Goal: Transaction & Acquisition: Purchase product/service

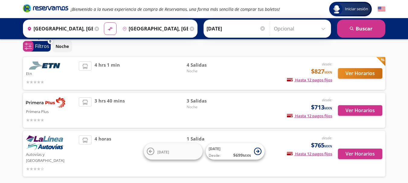
scroll to position [16, 0]
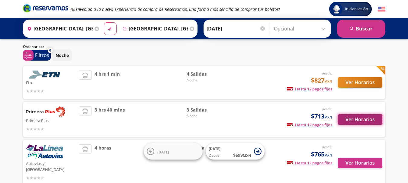
click at [364, 122] on button "Ver Horarios" at bounding box center [360, 120] width 44 height 11
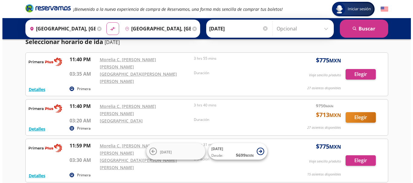
scroll to position [30, 0]
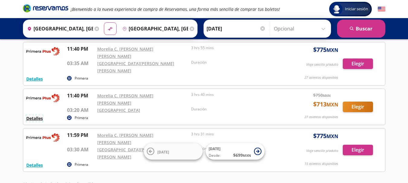
click at [37, 115] on button "Detalles" at bounding box center [34, 118] width 17 height 6
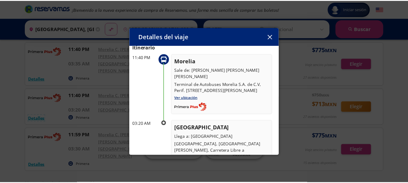
scroll to position [0, 0]
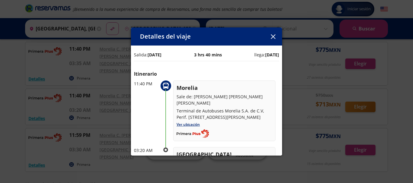
click at [274, 39] on button "button" at bounding box center [272, 36] width 9 height 9
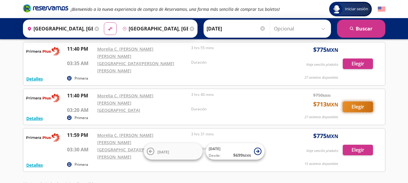
click at [360, 102] on button "Elegir" at bounding box center [358, 107] width 30 height 11
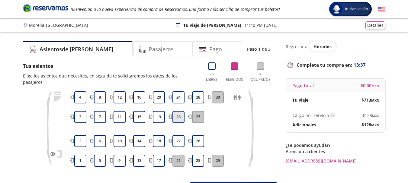
click at [176, 111] on button "23" at bounding box center [179, 117] width 12 height 12
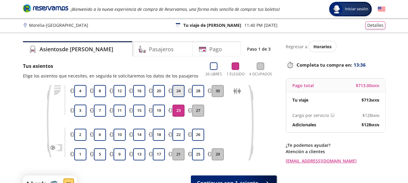
click at [178, 92] on button "24" at bounding box center [179, 91] width 12 height 12
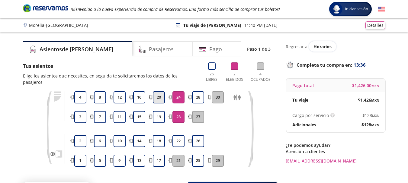
click at [154, 92] on button "20" at bounding box center [159, 98] width 12 height 12
click at [159, 111] on button "19" at bounding box center [159, 117] width 12 height 12
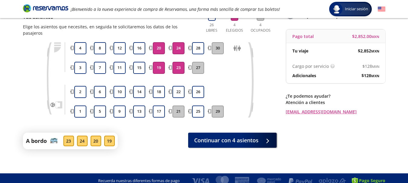
scroll to position [53, 0]
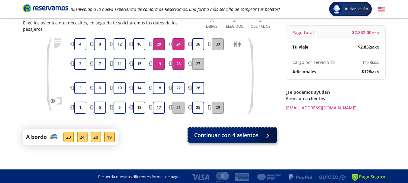
click at [236, 132] on span "Continuar con 4 asientos" at bounding box center [226, 135] width 64 height 8
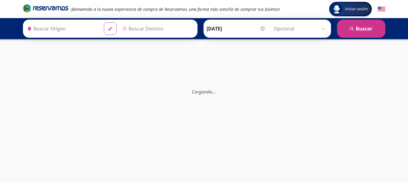
type input "[GEOGRAPHIC_DATA], [GEOGRAPHIC_DATA]"
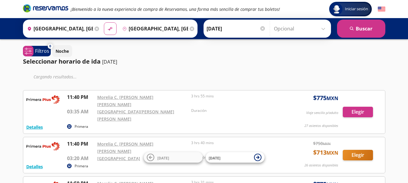
click at [191, 30] on icon at bounding box center [192, 29] width 5 height 5
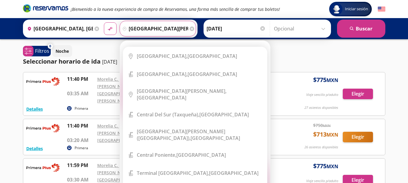
type input "ciudad guzman, jalisco"
click at [104, 22] on button "material-symbols:compare-arrows-rounded" at bounding box center [110, 28] width 13 height 13
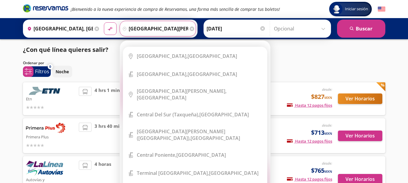
scroll to position [16, 0]
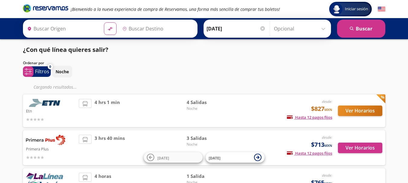
type input "[GEOGRAPHIC_DATA], [GEOGRAPHIC_DATA]"
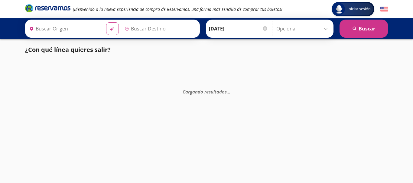
type input "[GEOGRAPHIC_DATA], [GEOGRAPHIC_DATA]"
type input "Manzanillo, Colima"
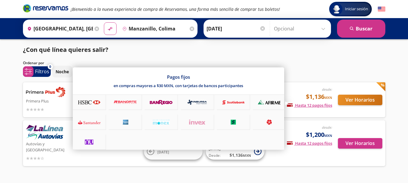
click at [311, 106] on span "Hasta 12 pagos fijos" at bounding box center [309, 105] width 45 height 5
click at [358, 102] on div at bounding box center [204, 91] width 408 height 183
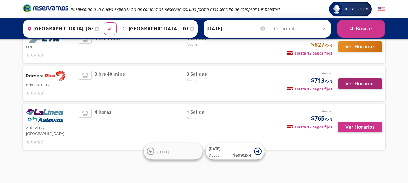
scroll to position [47, 0]
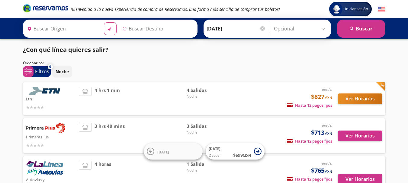
type input "[GEOGRAPHIC_DATA], [GEOGRAPHIC_DATA]"
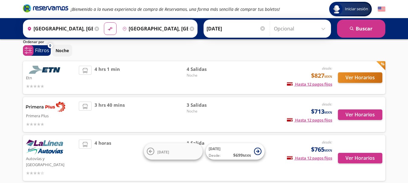
scroll to position [30, 0]
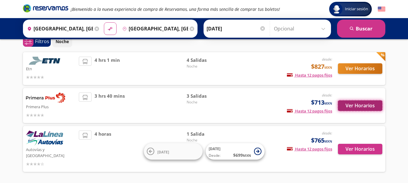
click at [350, 107] on button "Ver Horarios" at bounding box center [360, 106] width 44 height 11
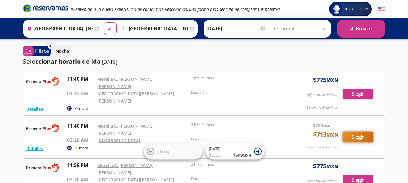
click at [354, 132] on button "Elegir" at bounding box center [358, 137] width 30 height 11
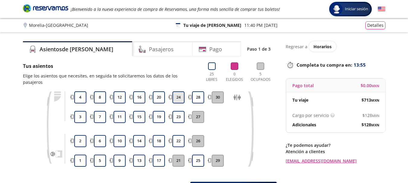
click at [180, 92] on button "24" at bounding box center [179, 98] width 12 height 12
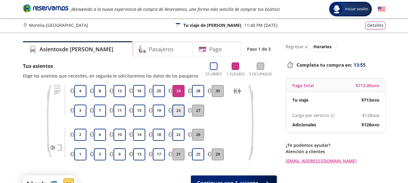
click at [177, 113] on button "23" at bounding box center [179, 111] width 12 height 12
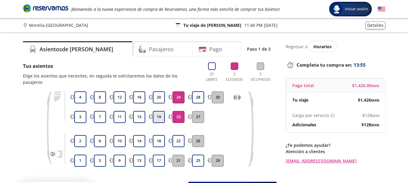
click at [159, 112] on button "19" at bounding box center [159, 117] width 12 height 12
click at [158, 93] on button "20" at bounding box center [159, 98] width 12 height 12
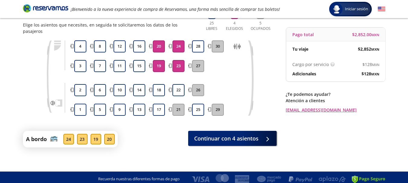
scroll to position [53, 0]
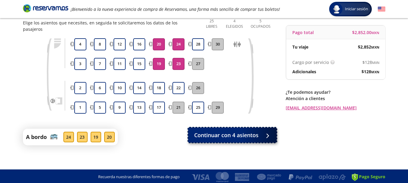
click at [231, 131] on span "Continuar con 4 asientos" at bounding box center [226, 135] width 64 height 8
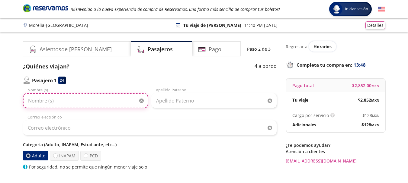
click at [58, 101] on input "Nombre (s)" at bounding box center [85, 100] width 125 height 15
type input "a"
type input "[PERSON_NAME]"
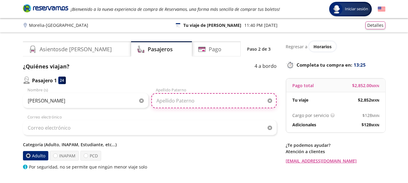
click at [187, 101] on input "Apellido Paterno" at bounding box center [213, 100] width 125 height 15
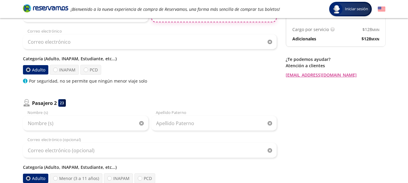
scroll to position [121, 0]
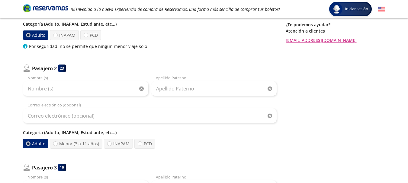
type input "[PERSON_NAME]"
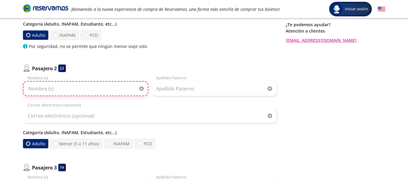
click at [57, 91] on input "Nombre (s)" at bounding box center [85, 88] width 125 height 15
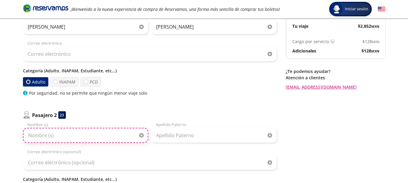
scroll to position [0, 0]
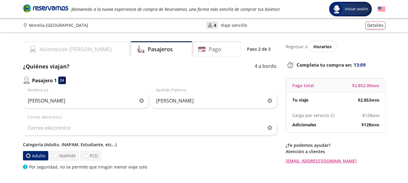
click at [84, 53] on div "Asientos de [PERSON_NAME]" at bounding box center [77, 48] width 108 height 15
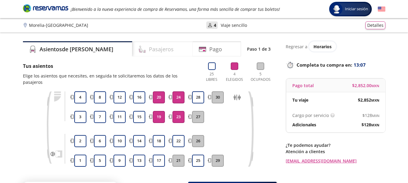
click at [149, 46] on h4 "Pasajeros" at bounding box center [161, 49] width 25 height 8
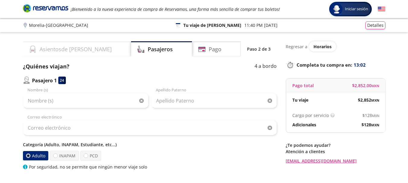
click at [78, 52] on h4 "Asientos de [PERSON_NAME]" at bounding box center [76, 49] width 72 height 8
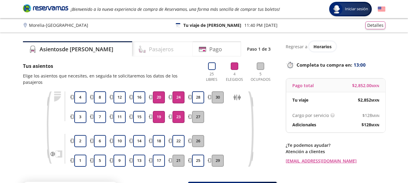
click at [149, 49] on h4 "Pasajeros" at bounding box center [161, 49] width 25 height 8
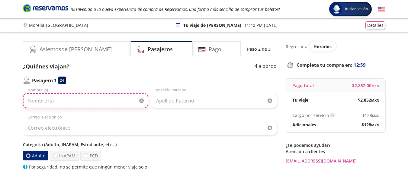
click at [62, 99] on input "Nombre (s)" at bounding box center [85, 100] width 125 height 15
type input "[PERSON_NAME]"
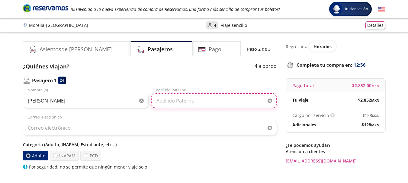
click at [195, 100] on input "Apellido Paterno" at bounding box center [213, 100] width 125 height 15
type input "[PERSON_NAME]"
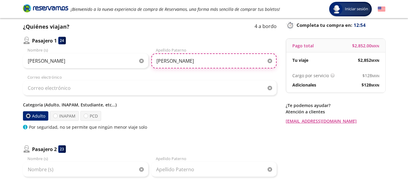
scroll to position [121, 0]
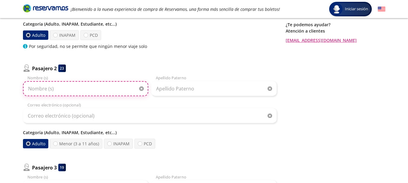
click at [74, 89] on input "Nombre (s)" at bounding box center [85, 88] width 125 height 15
type input "[PERSON_NAME]"
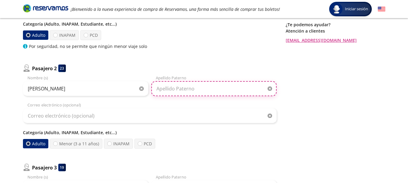
click at [191, 89] on input "Apellido Paterno" at bounding box center [213, 88] width 125 height 15
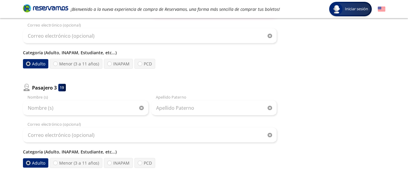
scroll to position [212, 0]
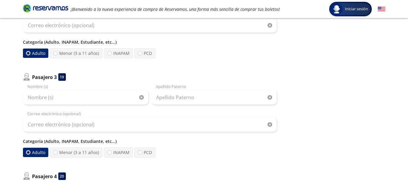
type input "CHIPAHUA"
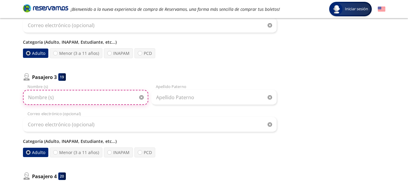
click at [60, 101] on input "Nombre (s)" at bounding box center [85, 97] width 125 height 15
type input "[PERSON_NAME]"
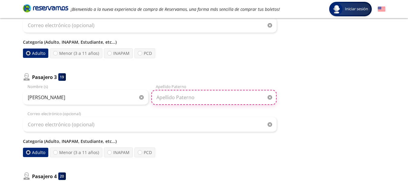
click at [218, 98] on input "Apellido Paterno" at bounding box center [213, 97] width 125 height 15
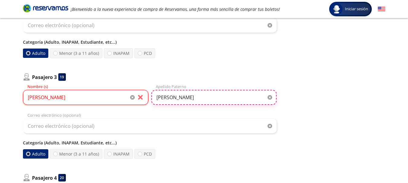
type input "[PERSON_NAME]"
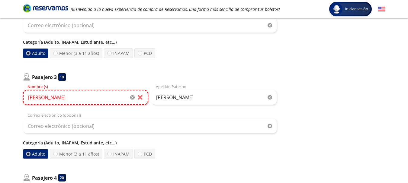
click at [76, 99] on input "[PERSON_NAME]" at bounding box center [85, 97] width 125 height 15
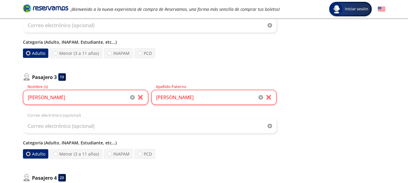
click at [343, 113] on div "Regresar a Horarios Completa tu compra en : 12:10 Pago total $ 2,852.00 MXN Tu …" at bounding box center [336, 79] width 100 height 499
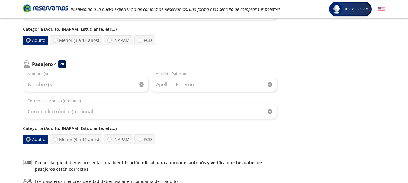
scroll to position [332, 0]
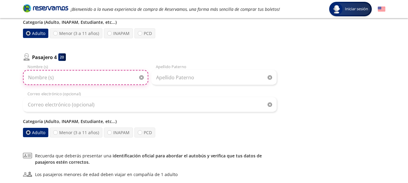
click at [60, 80] on input "Nombre (s)" at bounding box center [85, 77] width 125 height 15
type input "[PERSON_NAME] [PERSON_NAME]"
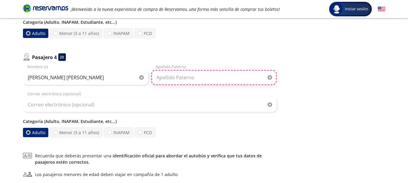
click at [220, 74] on input "Apellido Paterno" at bounding box center [213, 77] width 125 height 15
type input "[PERSON_NAME]"
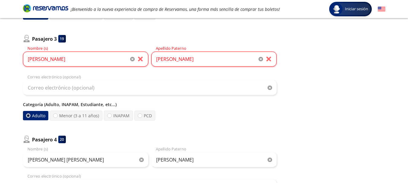
scroll to position [185, 0]
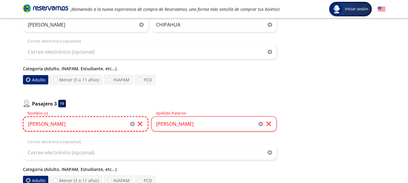
click at [62, 124] on input "[PERSON_NAME]" at bounding box center [85, 124] width 125 height 15
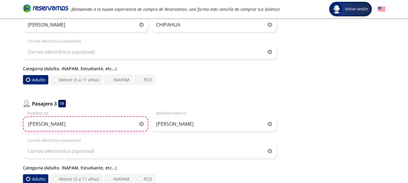
type input "[PERSON_NAME]"
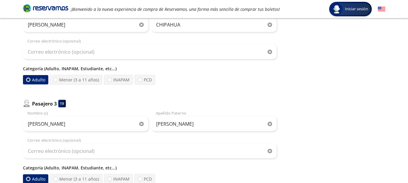
click at [314, 132] on div "Regresar a Horarios Completa tu compra en : 11:39 Pago total $ 2,852.00 MXN Tu …" at bounding box center [336, 105] width 100 height 498
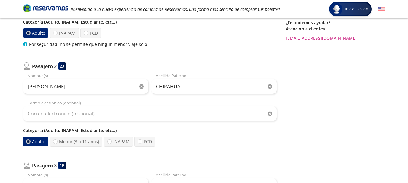
scroll to position [0, 0]
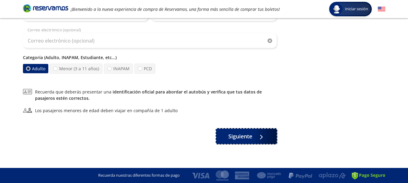
click at [263, 141] on button "Siguiente" at bounding box center [246, 136] width 60 height 15
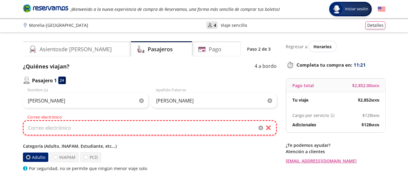
click at [66, 133] on input "Correo electrónico" at bounding box center [150, 128] width 254 height 15
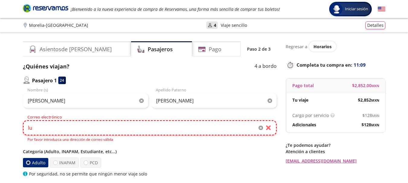
type input "l"
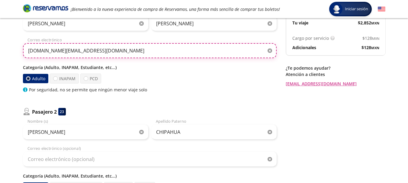
scroll to position [121, 0]
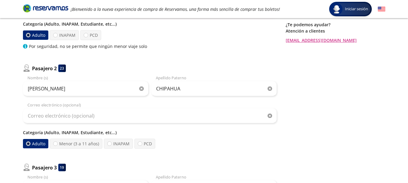
type input "[DOMAIN_NAME][EMAIL_ADDRESS][DOMAIN_NAME]"
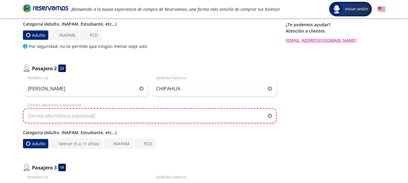
click at [75, 114] on input "Correo electrónico (opcional)" at bounding box center [150, 115] width 254 height 15
paste input "[DOMAIN_NAME][EMAIL_ADDRESS][DOMAIN_NAME]"
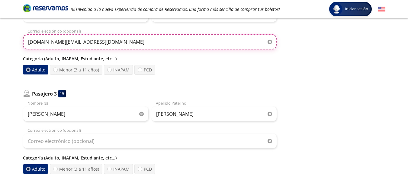
scroll to position [242, 0]
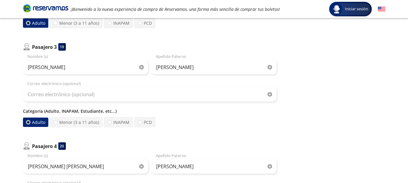
type input "[DOMAIN_NAME][EMAIL_ADDRESS][DOMAIN_NAME]"
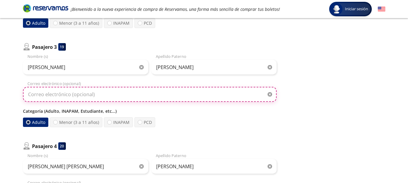
click at [81, 95] on input "Correo electrónico (opcional)" at bounding box center [150, 94] width 254 height 15
type input "v"
paste input "[DOMAIN_NAME][EMAIL_ADDRESS][DOMAIN_NAME]"
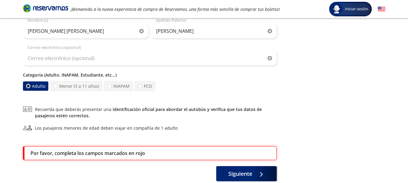
scroll to position [324, 0]
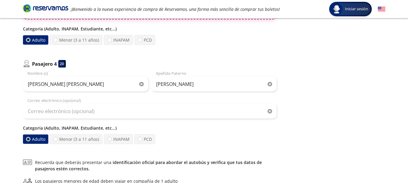
type input "[DOMAIN_NAME][EMAIL_ADDRESS][DOMAIN_NAME]"
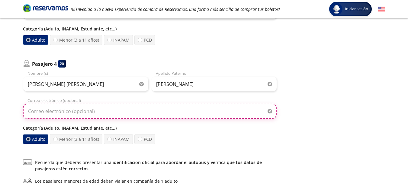
click at [73, 113] on input "Correo electrónico (opcional)" at bounding box center [150, 111] width 254 height 15
paste input "[DOMAIN_NAME][EMAIL_ADDRESS][DOMAIN_NAME]"
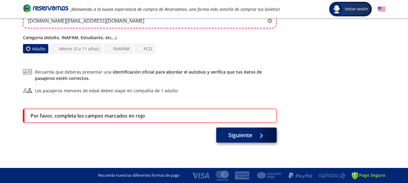
type input "[DOMAIN_NAME][EMAIL_ADDRESS][DOMAIN_NAME]"
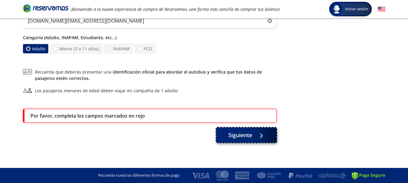
click at [244, 136] on span "Siguiente" at bounding box center [240, 135] width 24 height 8
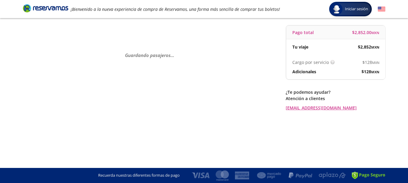
scroll to position [0, 0]
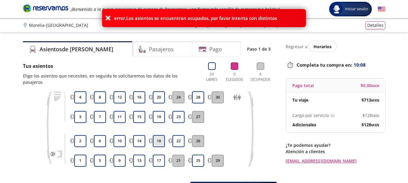
click at [157, 135] on button "18" at bounding box center [159, 141] width 12 height 12
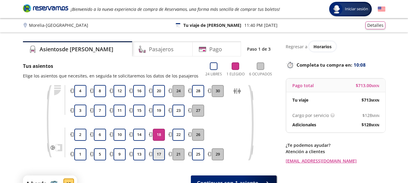
click at [159, 156] on button "17" at bounding box center [159, 155] width 12 height 12
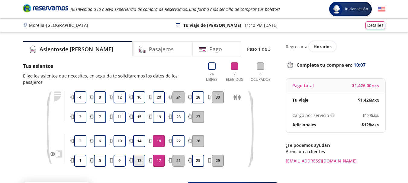
click at [140, 155] on button "13" at bounding box center [139, 161] width 12 height 12
click at [141, 135] on button "14" at bounding box center [139, 141] width 12 height 12
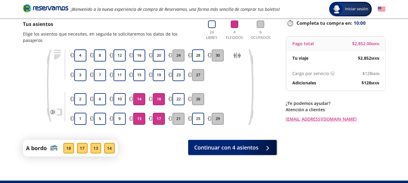
scroll to position [53, 0]
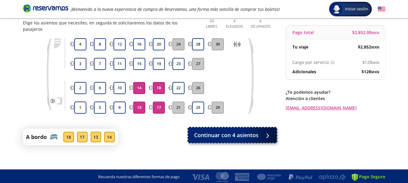
click at [226, 131] on span "Continuar con 4 asientos" at bounding box center [226, 135] width 64 height 8
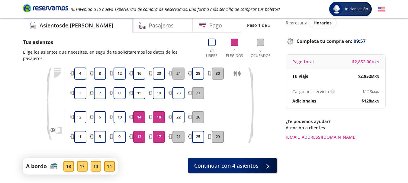
scroll to position [53, 0]
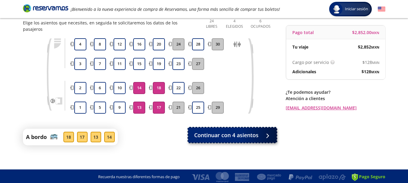
click at [250, 131] on span "Continuar con 4 asientos" at bounding box center [226, 135] width 64 height 8
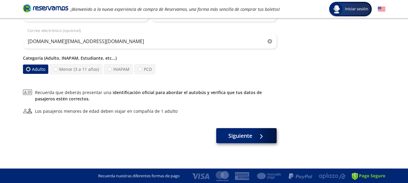
scroll to position [395, 0]
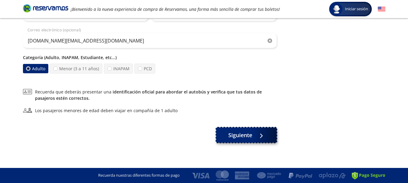
click at [249, 136] on span "Siguiente" at bounding box center [240, 135] width 24 height 8
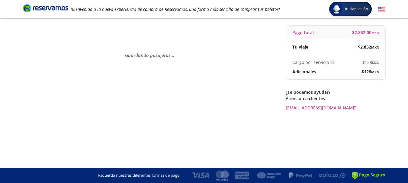
scroll to position [0, 0]
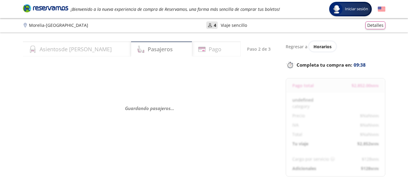
select select "MX"
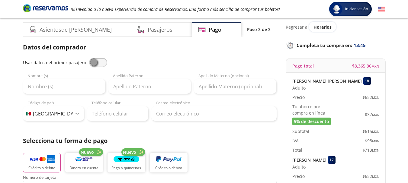
scroll to position [30, 0]
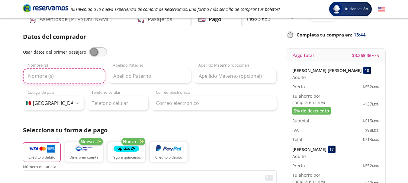
click at [57, 78] on input "Nombre (s)" at bounding box center [64, 76] width 82 height 15
type input "[PERSON_NAME]"
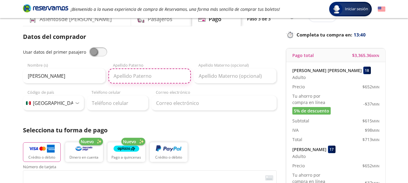
type input "X"
type input "[PERSON_NAME]"
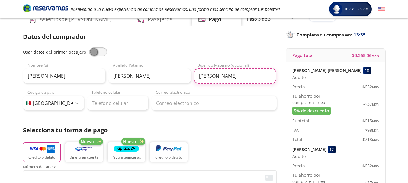
type input "[PERSON_NAME]"
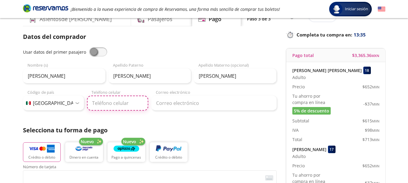
click at [123, 104] on input "Teléfono celular" at bounding box center [117, 103] width 61 height 15
type input "447 105 7429"
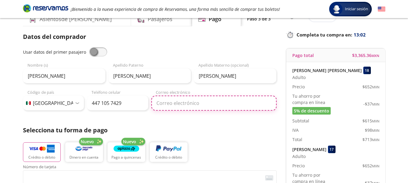
click at [209, 103] on input "Correo electrónico" at bounding box center [213, 103] width 125 height 15
click at [184, 105] on input "Correo electrónico" at bounding box center [213, 103] width 125 height 15
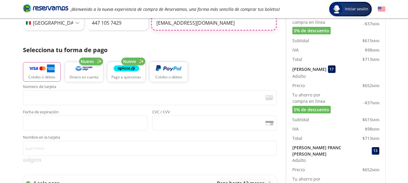
scroll to position [121, 0]
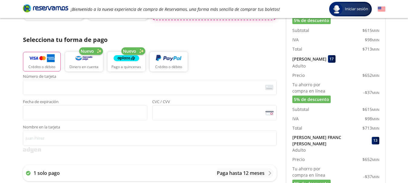
type input "[EMAIL_ADDRESS][DOMAIN_NAME]"
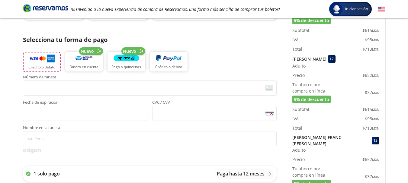
click at [46, 64] on button "Crédito o débito" at bounding box center [42, 62] width 38 height 20
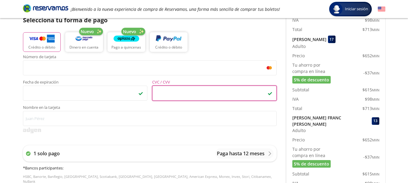
scroll to position [151, 0]
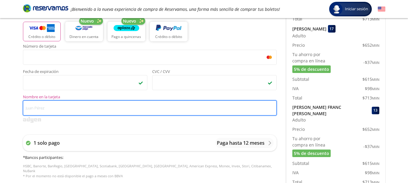
click at [71, 109] on input "Nombre en la tarjeta" at bounding box center [150, 108] width 254 height 15
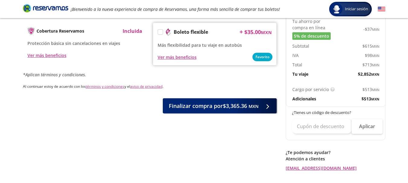
scroll to position [280, 0]
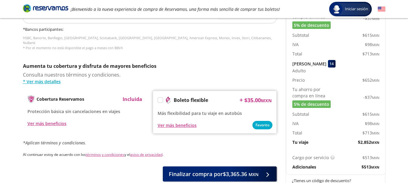
type input "[PERSON_NAME]"
click at [161, 98] on label at bounding box center [160, 100] width 5 height 5
click at [161, 99] on input "Boleto flexible" at bounding box center [160, 101] width 4 height 4
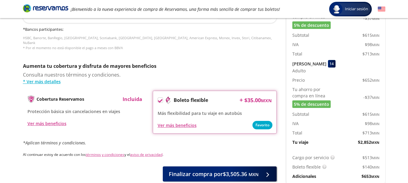
click at [161, 99] on icon at bounding box center [160, 100] width 5 height 3
click at [161, 99] on input "Boleto flexible" at bounding box center [160, 101] width 4 height 4
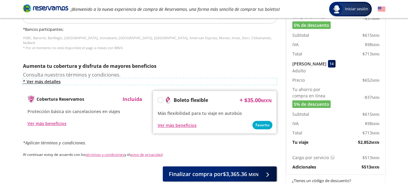
click at [46, 79] on link "* Ver más detalles" at bounding box center [150, 82] width 254 height 6
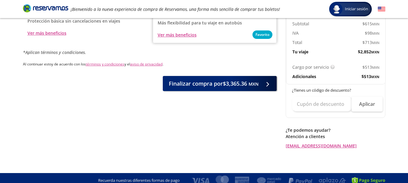
scroll to position [310, 0]
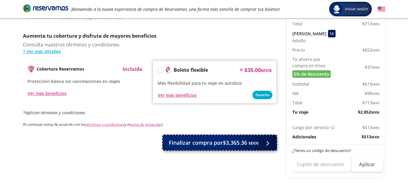
click at [210, 142] on span "Finalizar compra por $3,365.36 MXN" at bounding box center [214, 143] width 90 height 8
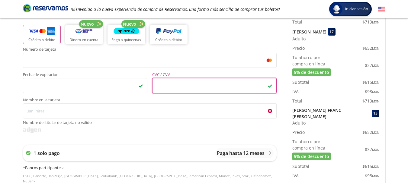
scroll to position [159, 0]
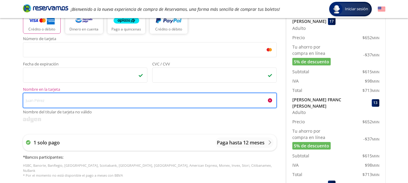
click at [69, 97] on input "Nombre en la tarjeta Nombre del titular de tarjeta no válido" at bounding box center [150, 100] width 254 height 15
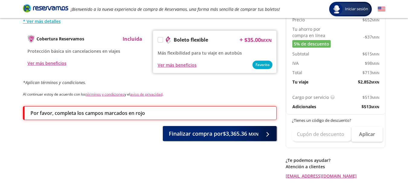
scroll to position [370, 0]
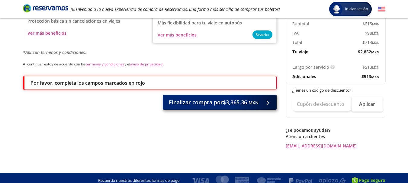
type input "[PERSON_NAME]"
click at [218, 100] on span "Finalizar compra por $3,365.36 MXN" at bounding box center [214, 103] width 90 height 8
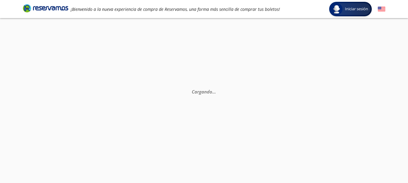
scroll to position [0, 0]
